Goal: Task Accomplishment & Management: Use online tool/utility

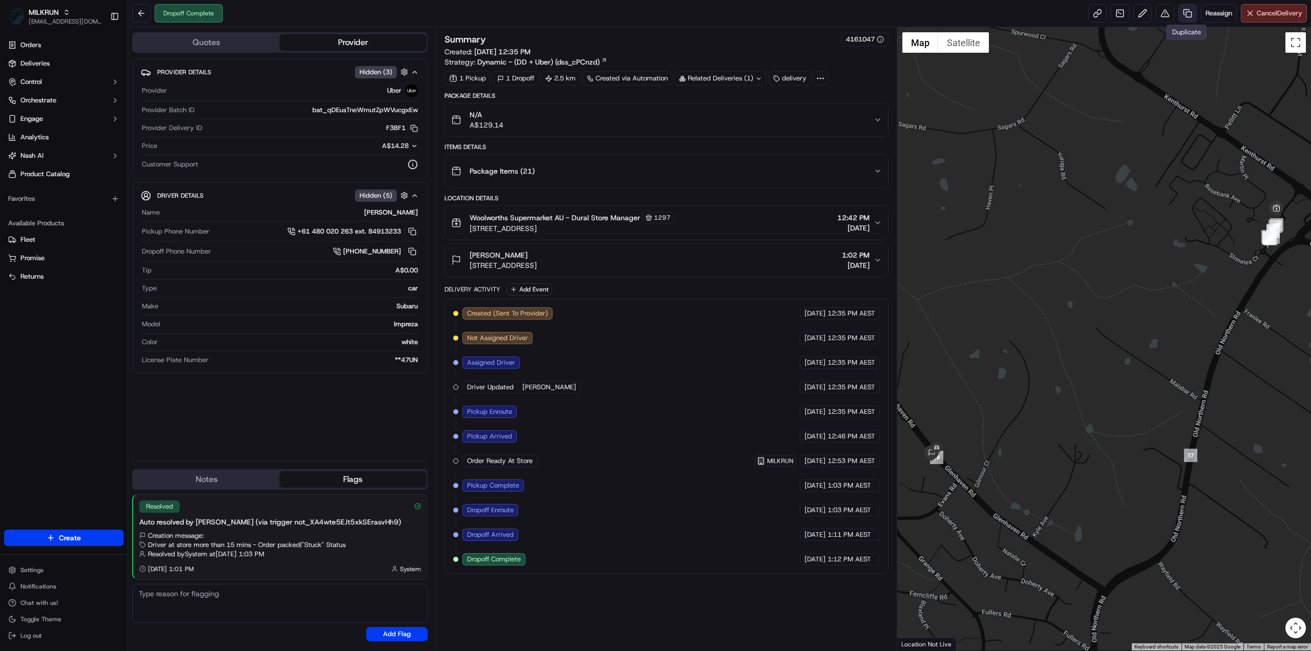
click at [1187, 15] on link at bounding box center [1187, 13] width 18 height 18
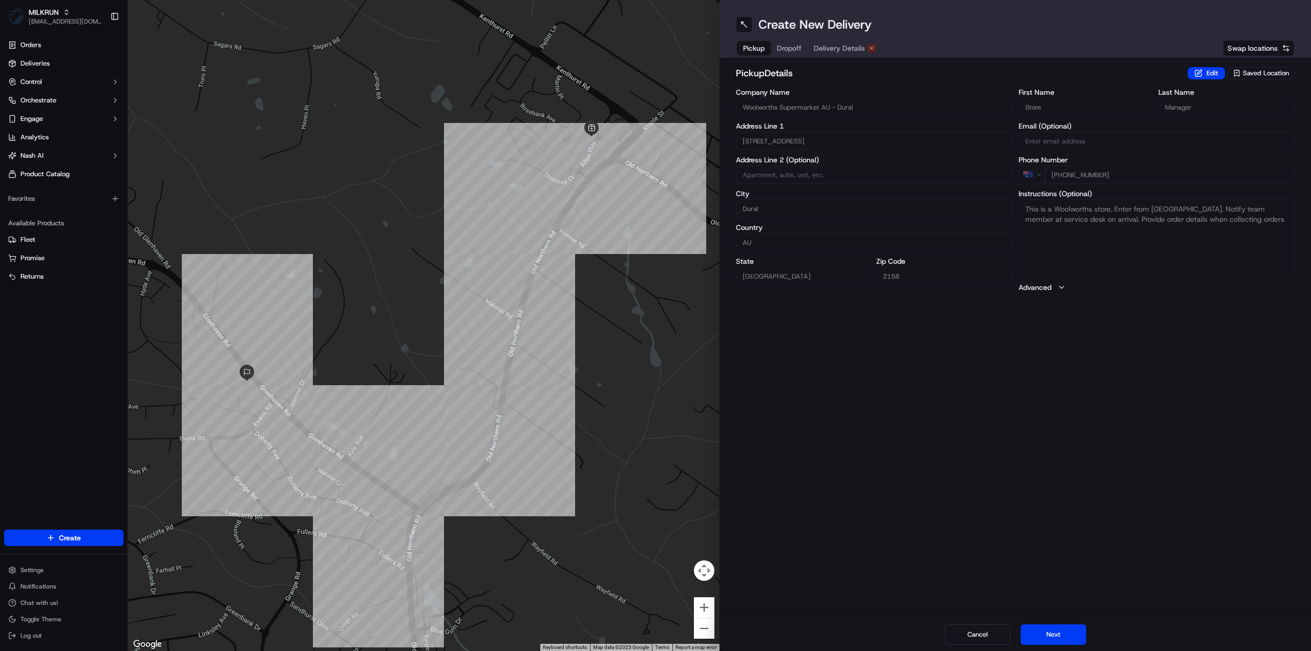
click at [847, 51] on span "Delivery Details" at bounding box center [839, 48] width 51 height 10
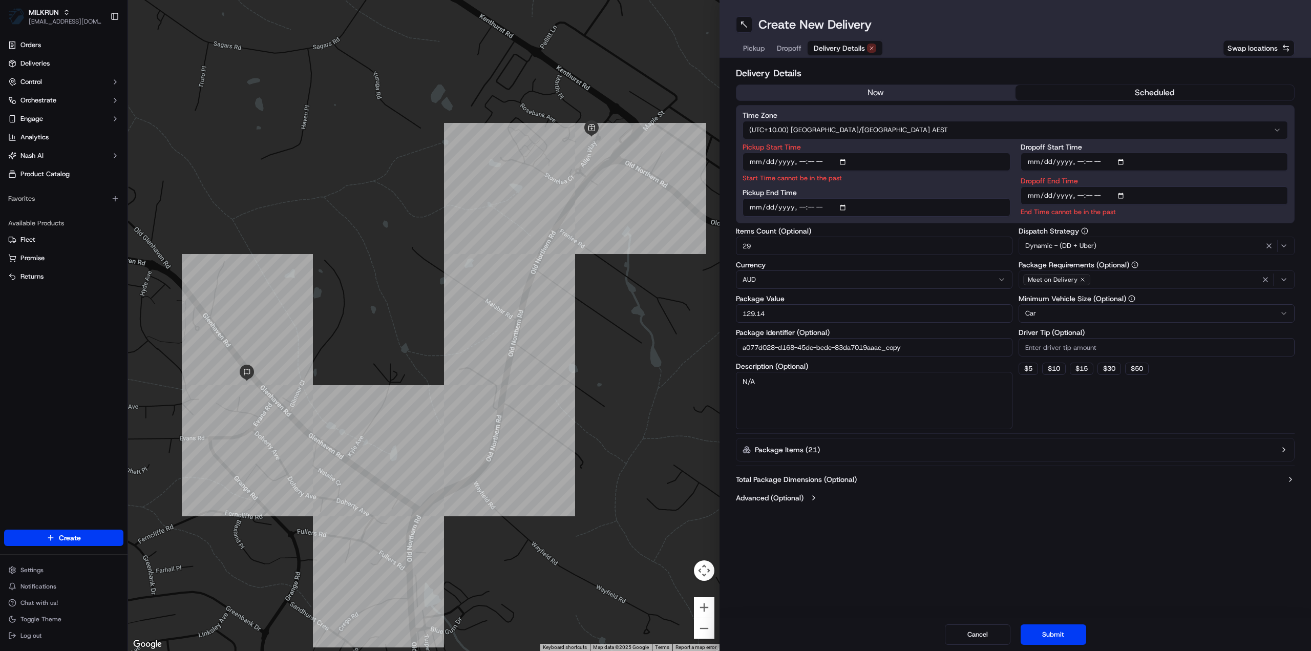
click at [901, 100] on div "now scheduled" at bounding box center [1015, 92] width 559 height 16
click at [898, 93] on button "now" at bounding box center [875, 92] width 279 height 15
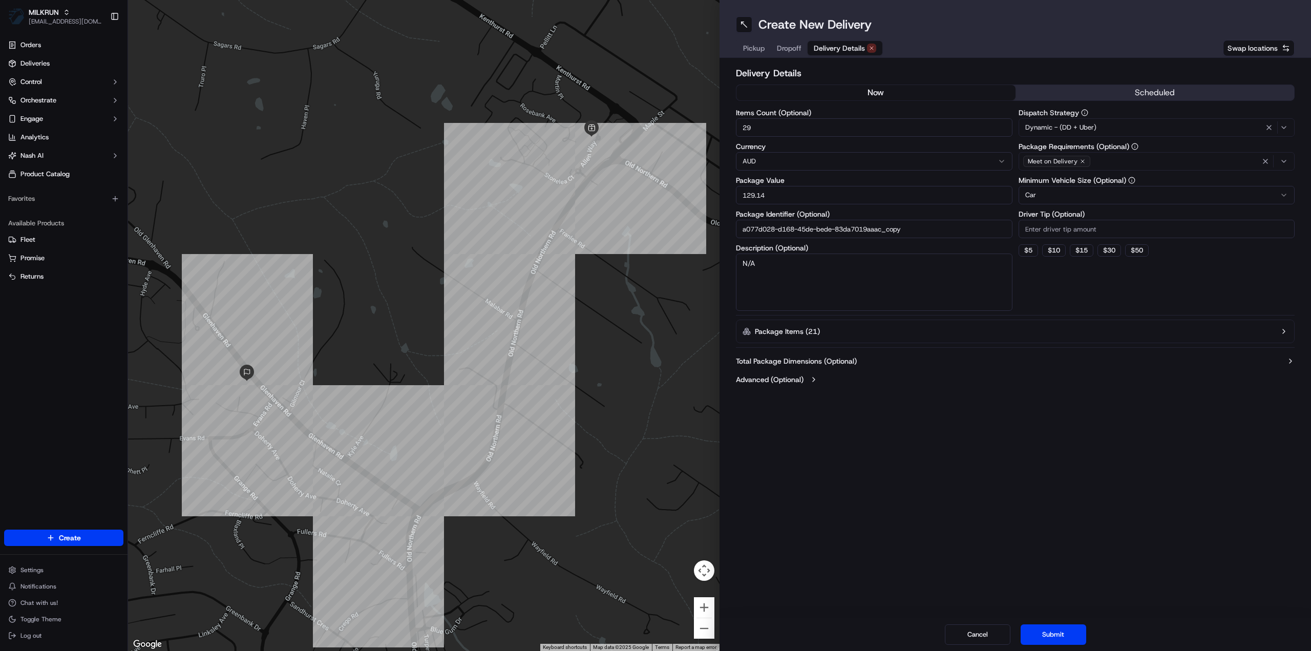
click at [912, 231] on input "a077d028-d168-45de-bede-83da7019aaac_copy" at bounding box center [874, 229] width 277 height 18
type input "a077d028-d168-45de-bede-83da7019aaac_2"
click at [1052, 642] on button "Submit" at bounding box center [1054, 634] width 66 height 20
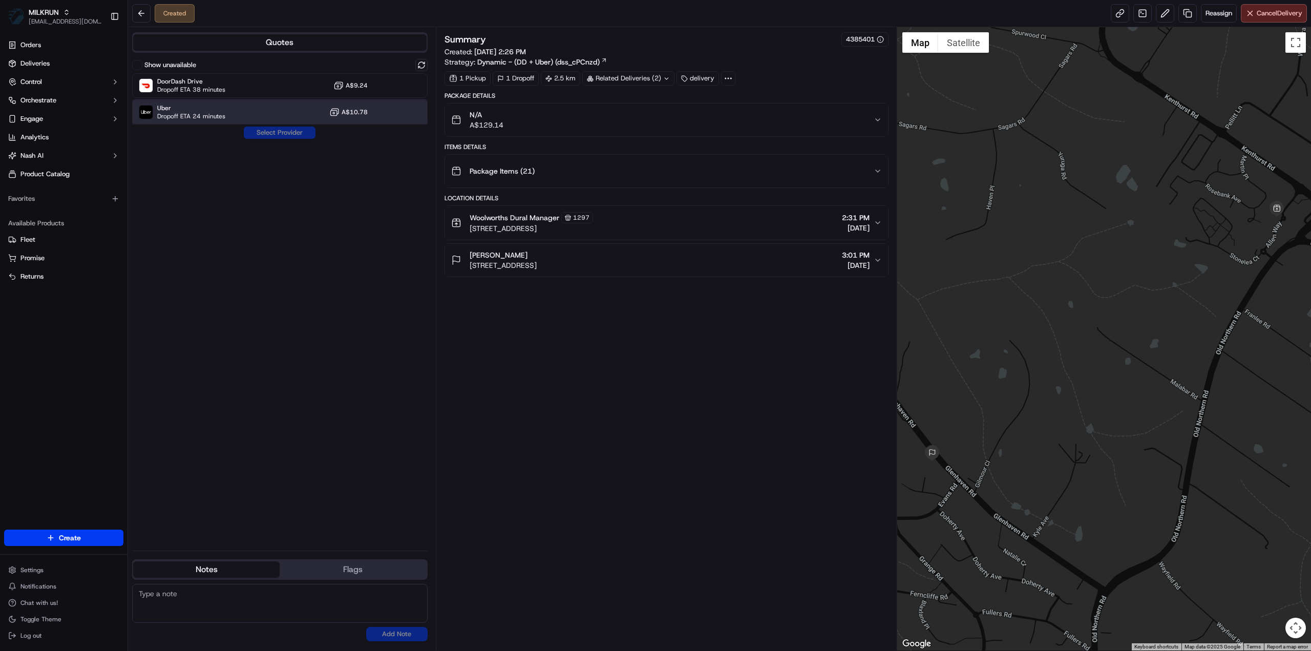
click at [224, 104] on div "Uber Dropoff ETA 24 minutes A$10.78" at bounding box center [279, 112] width 295 height 25
click at [258, 131] on button "Assign Provider" at bounding box center [279, 132] width 73 height 12
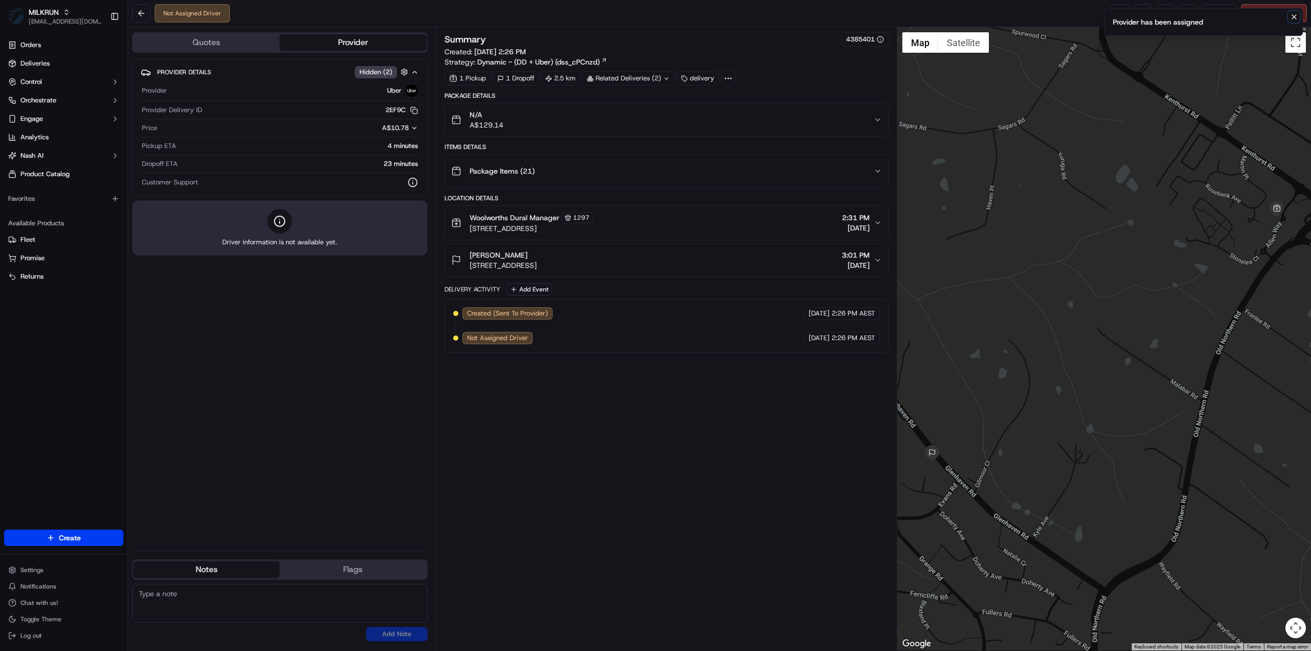
click at [1298, 19] on icon "Notifications (F8)" at bounding box center [1294, 17] width 8 height 8
click at [1114, 14] on link at bounding box center [1120, 13] width 18 height 18
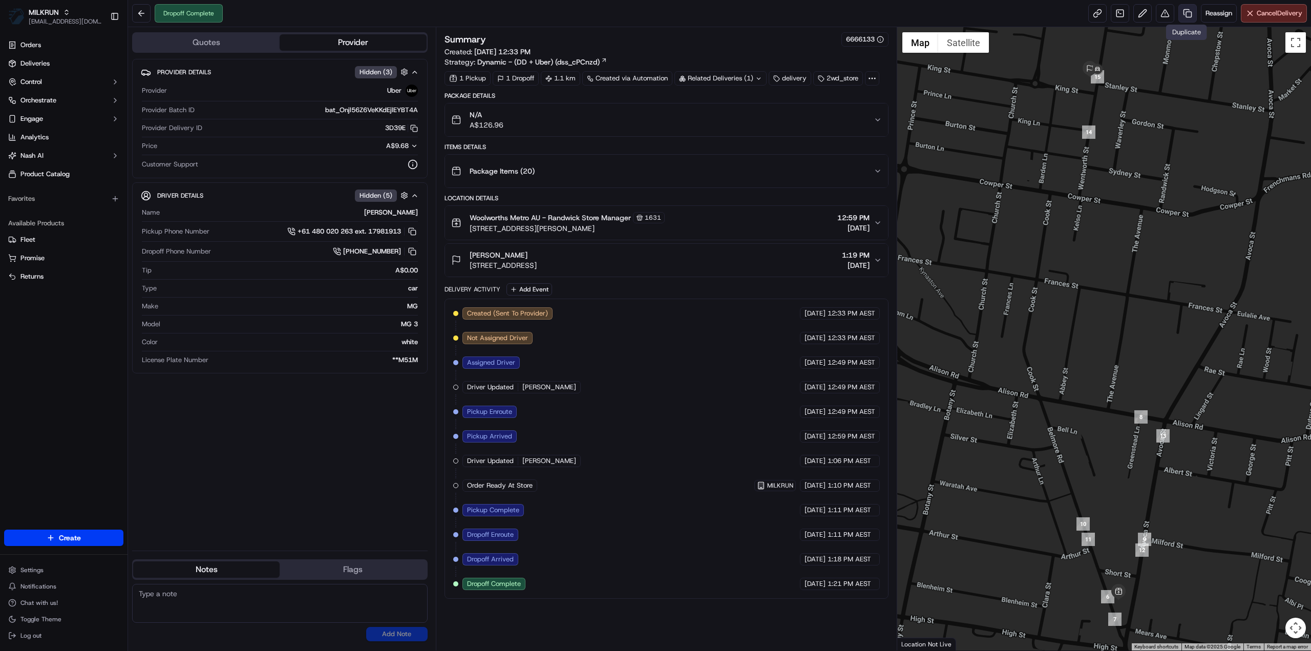
click at [1186, 15] on link at bounding box center [1187, 13] width 18 height 18
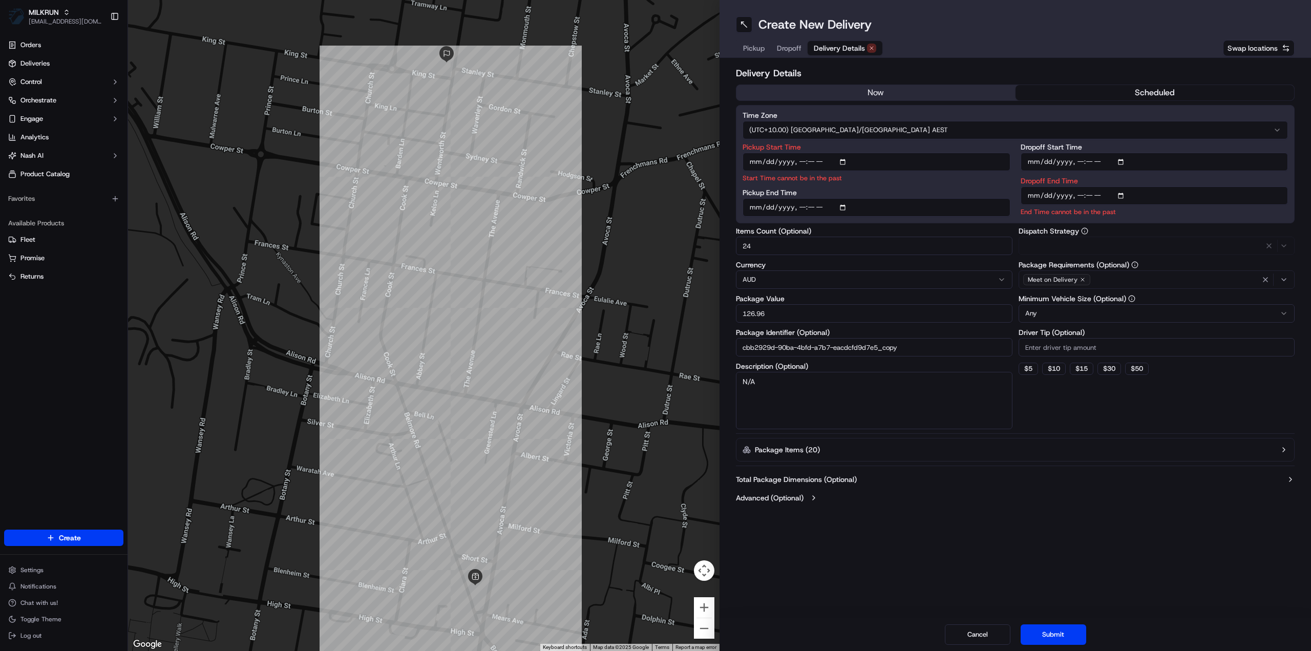
click at [851, 47] on span "Delivery Details" at bounding box center [839, 48] width 51 height 10
click at [891, 93] on button "now" at bounding box center [875, 92] width 279 height 15
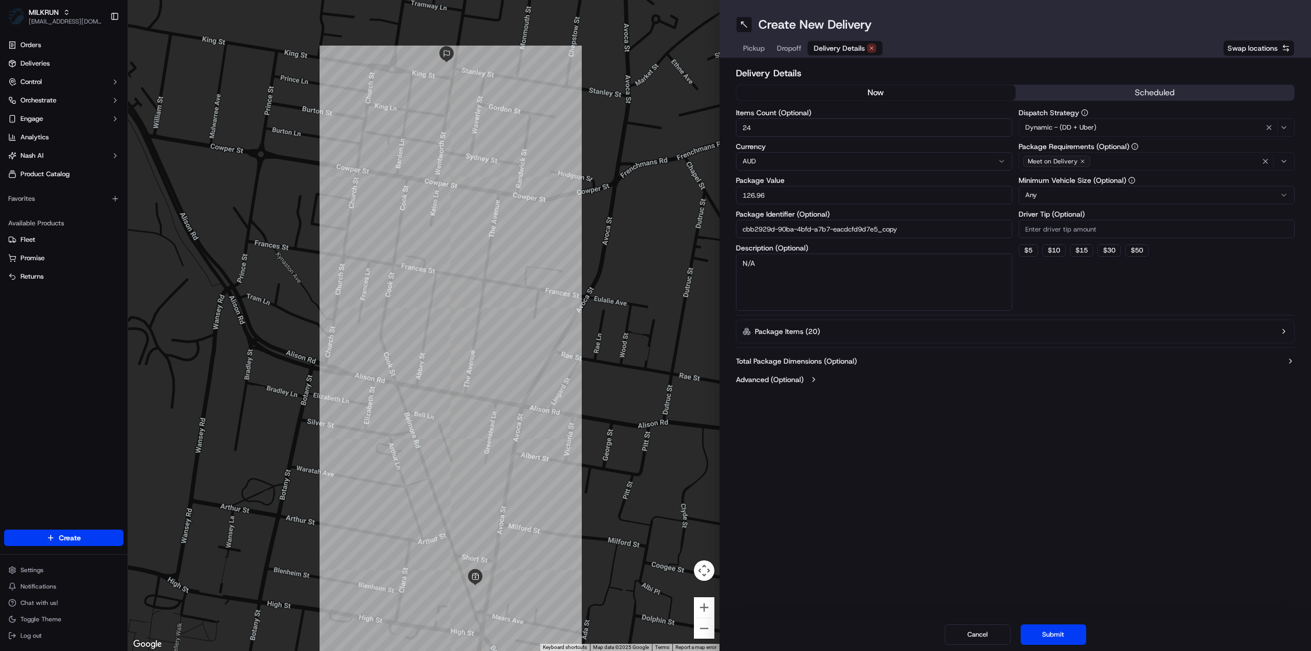
click at [907, 227] on input "cbb2929d-90ba-4bfd-a7b7-eacdcfd9d7e5_copy" at bounding box center [874, 229] width 277 height 18
type input "cbb2929d-90ba-4bfd-a7b7-eacdcfd9d7e5_2"
click at [1068, 633] on button "Submit" at bounding box center [1054, 634] width 66 height 20
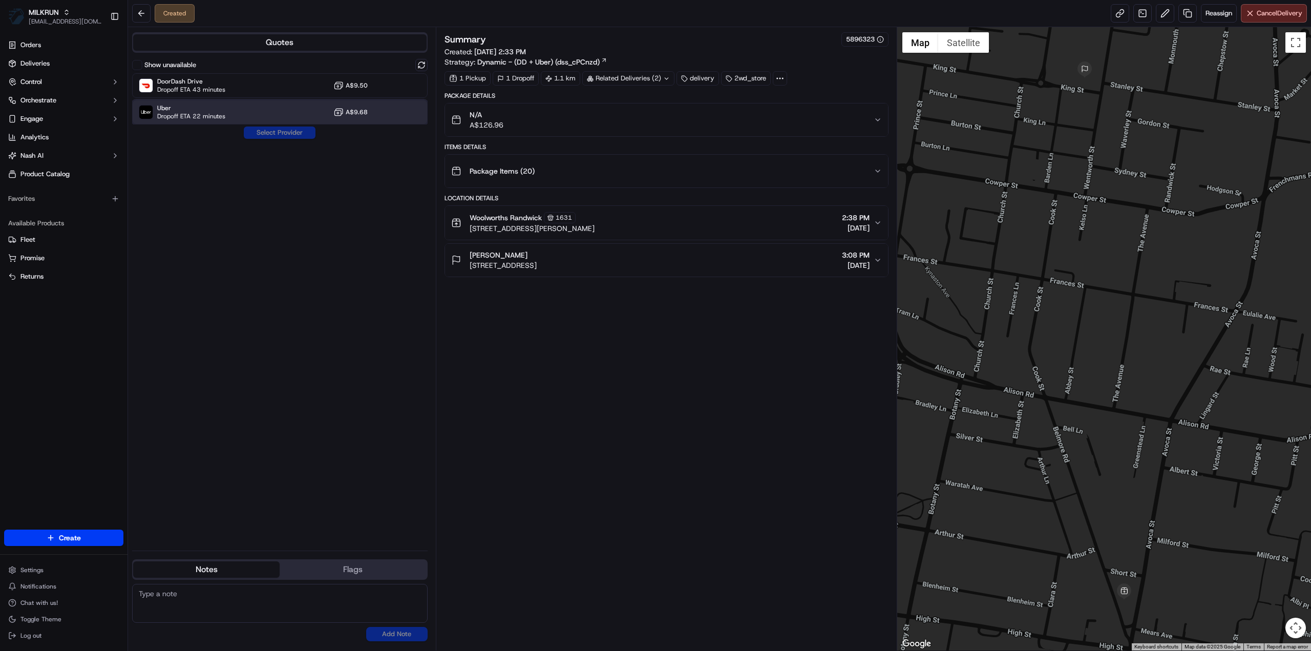
click at [210, 100] on div "Uber Dropoff ETA 22 minutes A$9.68" at bounding box center [279, 112] width 295 height 25
click at [274, 134] on button "Assign Provider" at bounding box center [279, 132] width 73 height 12
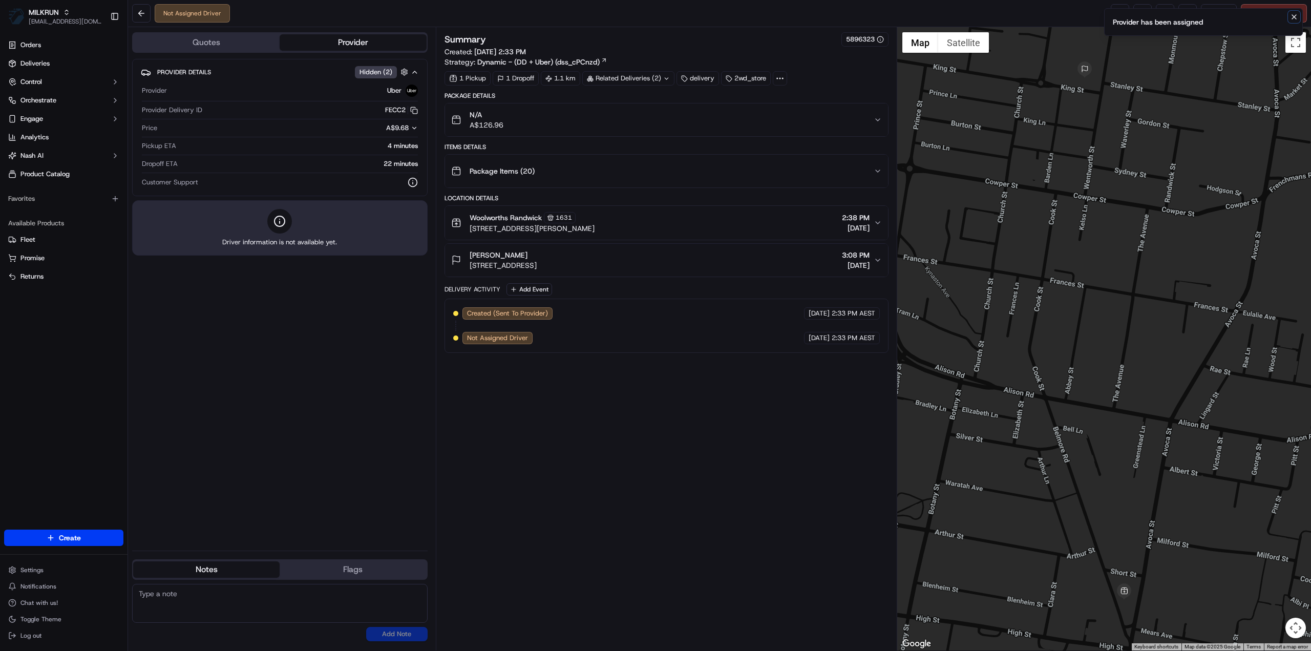
click at [1294, 16] on icon "Notifications (F8)" at bounding box center [1294, 17] width 4 height 4
click at [1118, 12] on link at bounding box center [1120, 13] width 18 height 18
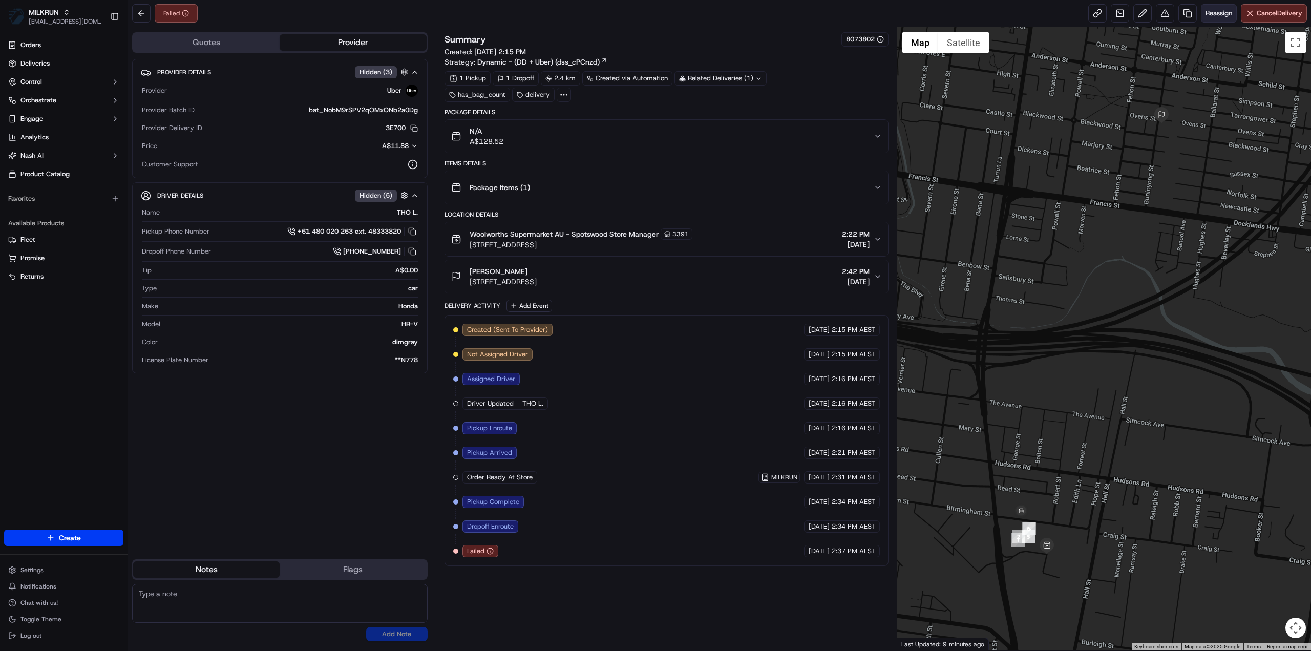
click at [1221, 14] on span "Reassign" at bounding box center [1219, 13] width 27 height 9
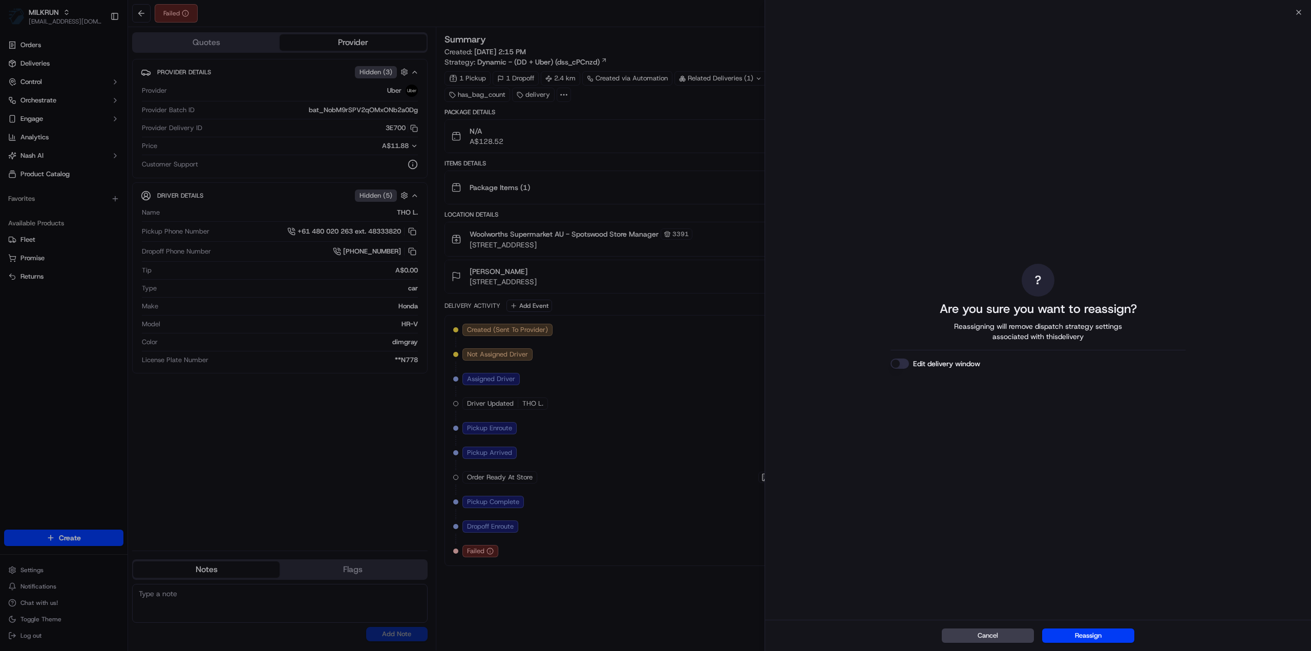
click at [1088, 645] on div "Cancel Reassign" at bounding box center [1038, 635] width 546 height 31
click at [1089, 640] on button "Reassign" at bounding box center [1088, 635] width 92 height 14
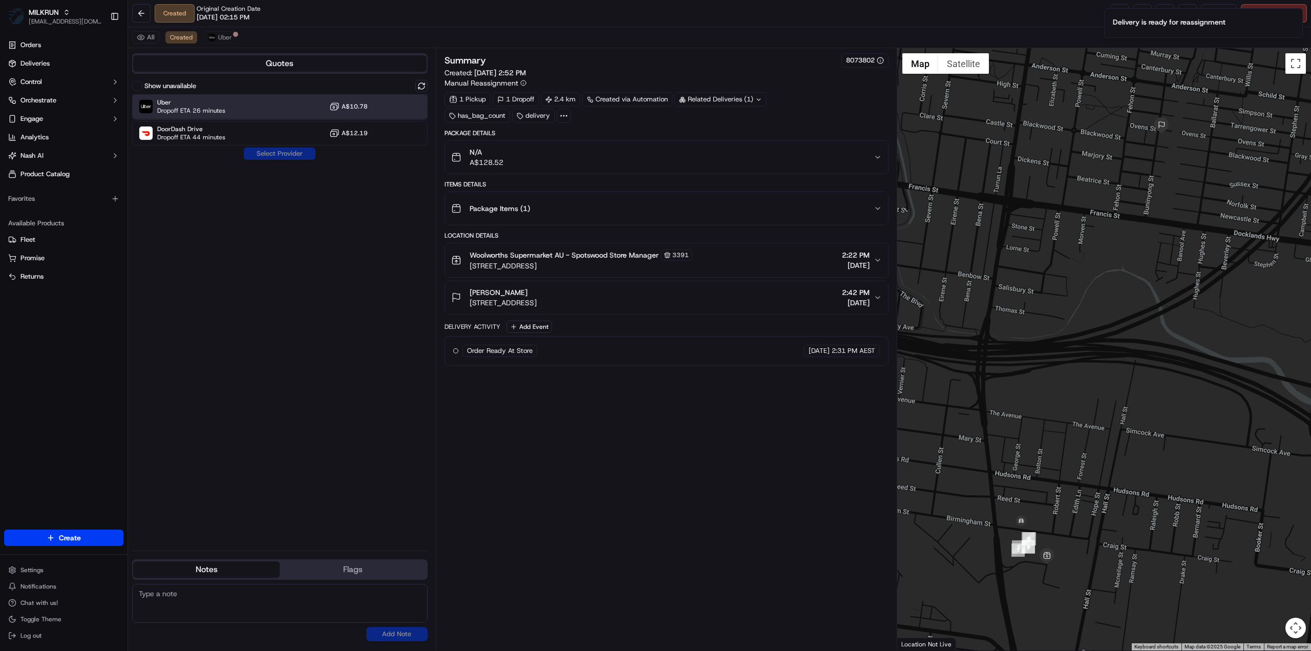
click at [210, 107] on span "Dropoff ETA 26 minutes" at bounding box center [191, 111] width 68 height 8
click at [277, 150] on button "Assign Provider" at bounding box center [279, 153] width 73 height 12
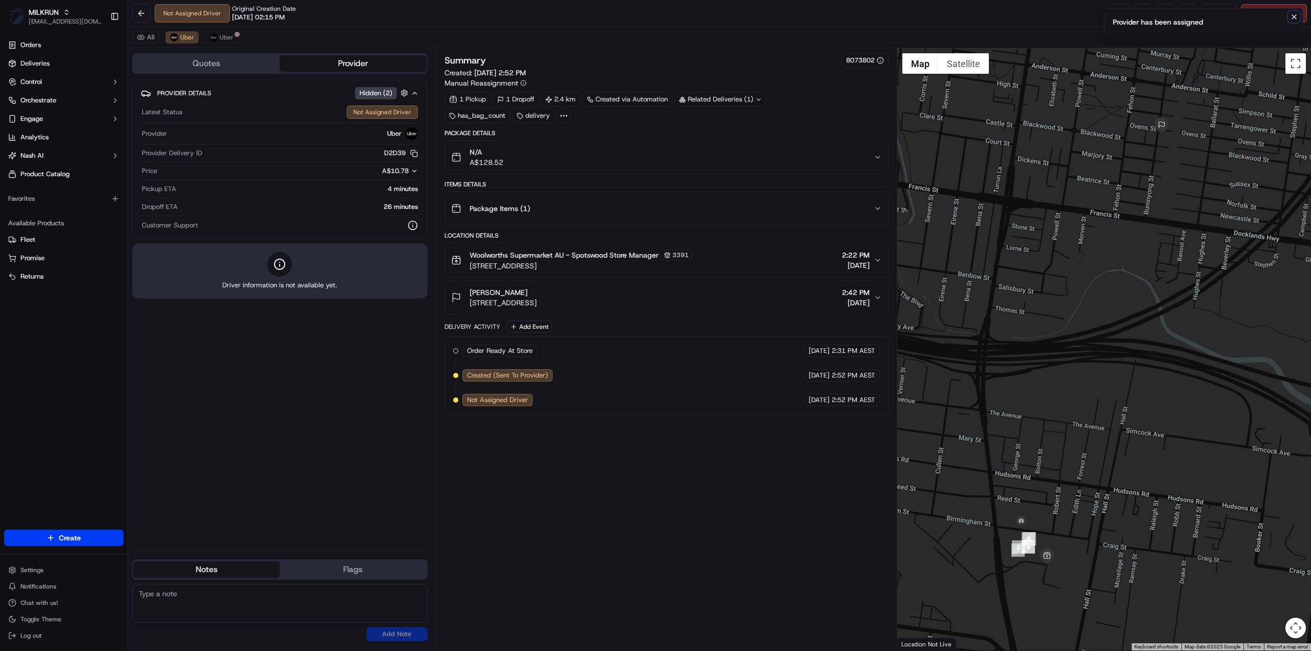
click at [1291, 15] on icon "Notifications (F8)" at bounding box center [1294, 17] width 8 height 8
click at [1118, 13] on link at bounding box center [1120, 13] width 18 height 18
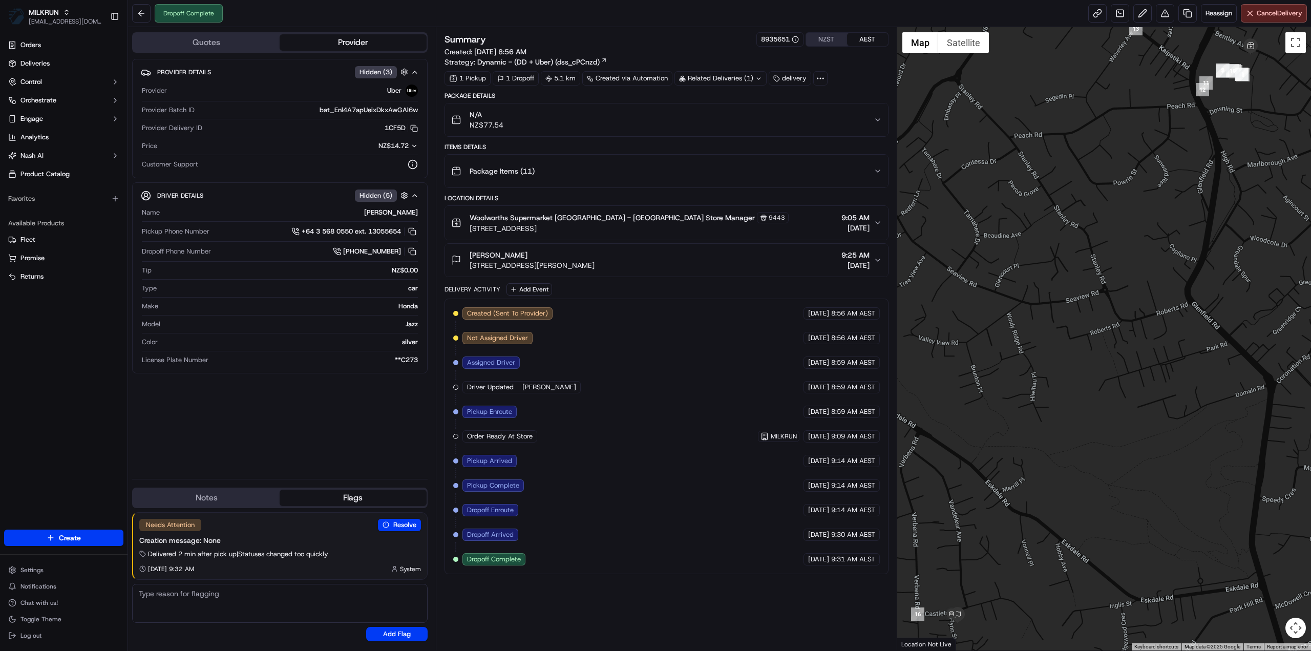
drag, startPoint x: 620, startPoint y: 266, endPoint x: 470, endPoint y: 270, distance: 149.6
click at [470, 270] on button "[PERSON_NAME] [STREET_ADDRESS][PERSON_NAME] 9:25 AM [DATE]" at bounding box center [666, 260] width 443 height 33
copy span "[STREET_ADDRESS][PERSON_NAME]"
click at [143, 15] on button at bounding box center [141, 13] width 18 height 18
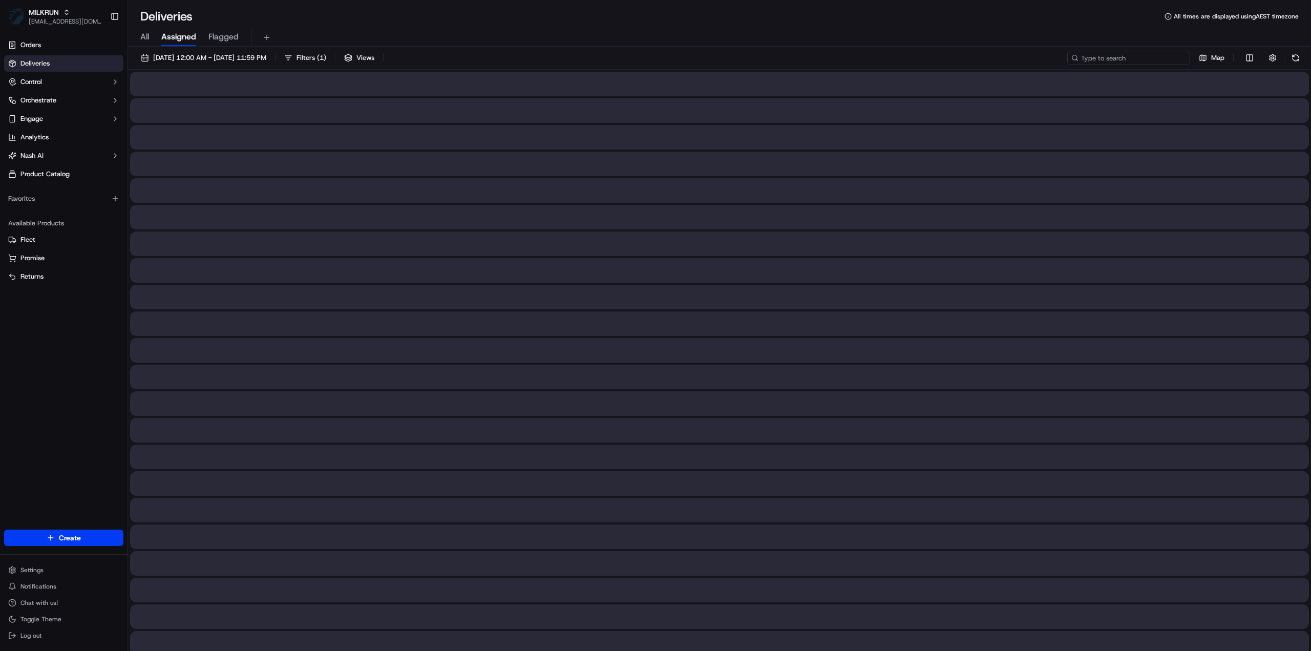
click at [1129, 57] on input at bounding box center [1128, 58] width 123 height 14
paste input "[STREET_ADDRESS][PERSON_NAME]"
type input "[STREET_ADDRESS][PERSON_NAME]"
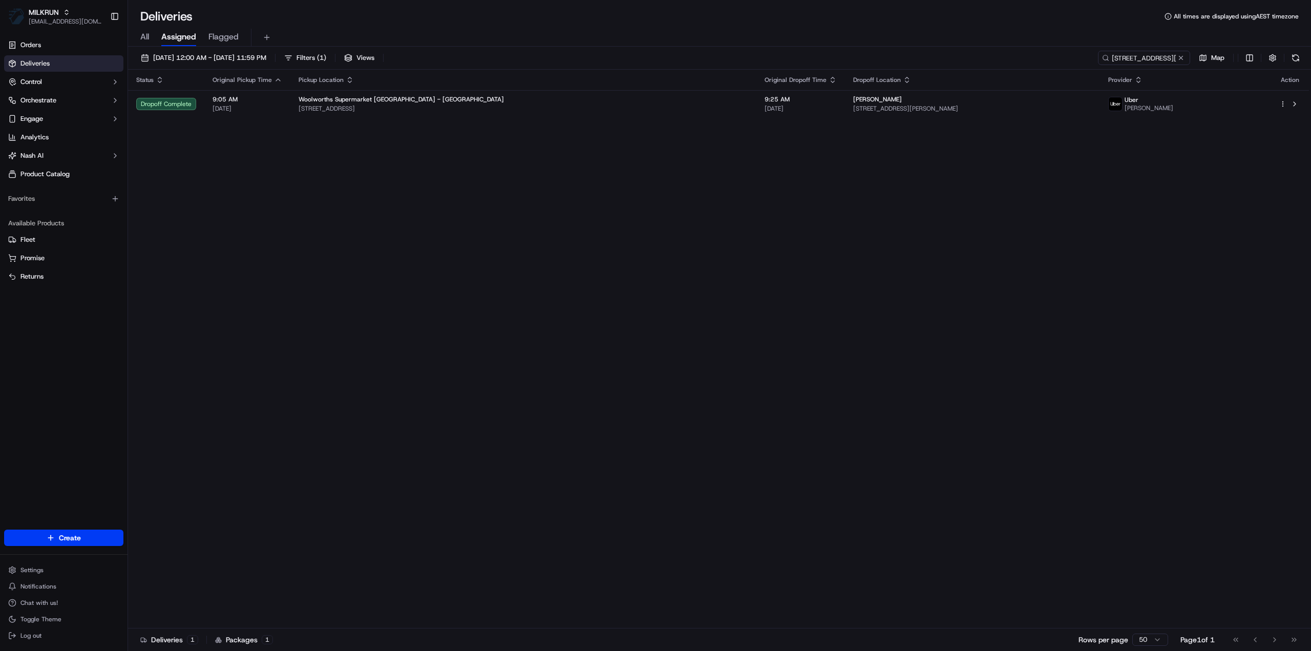
click at [576, 265] on div "Status Original Pickup Time Pickup Location Original Dropoff Time Dropoff Locat…" at bounding box center [718, 349] width 1181 height 559
